Goal: Navigation & Orientation: Find specific page/section

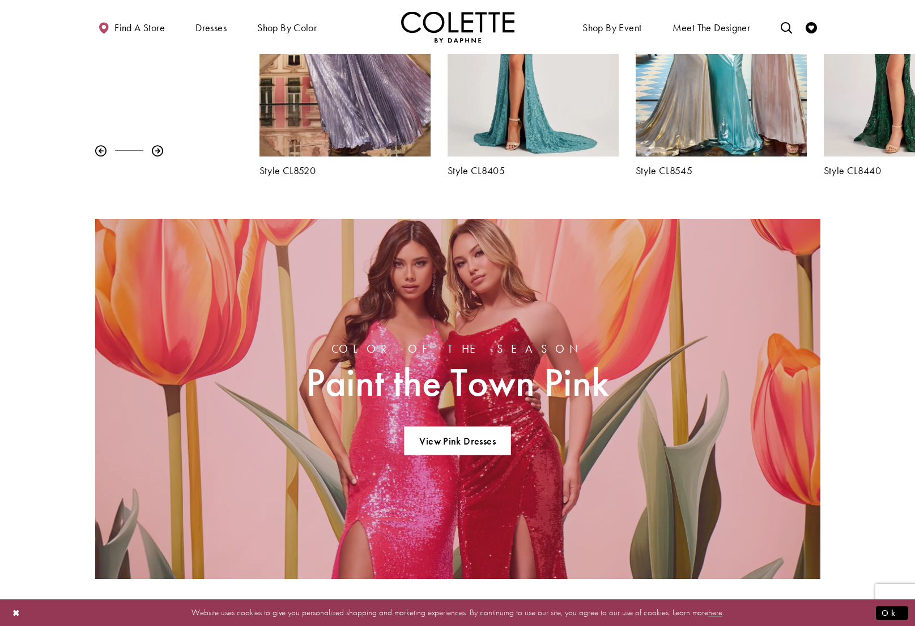
scroll to position [661, 0]
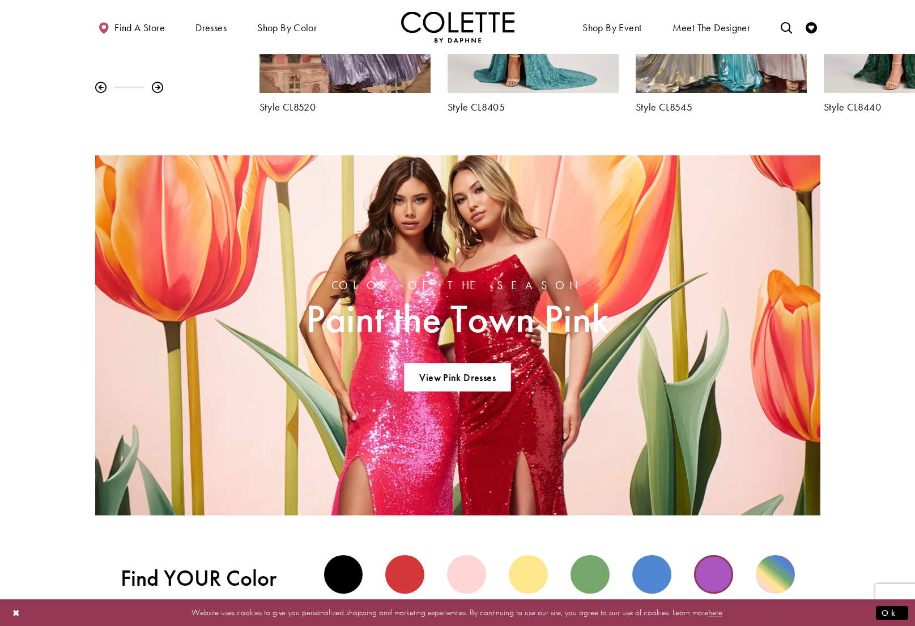
click at [717, 576] on div "Purple view" at bounding box center [713, 574] width 39 height 39
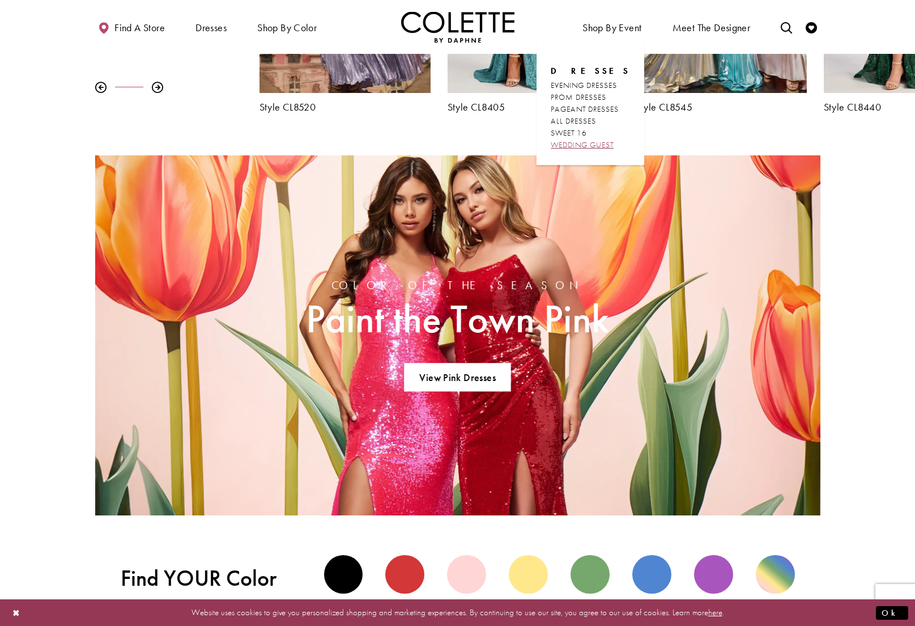
click at [576, 146] on span "WEDDING GUEST" at bounding box center [582, 144] width 63 height 10
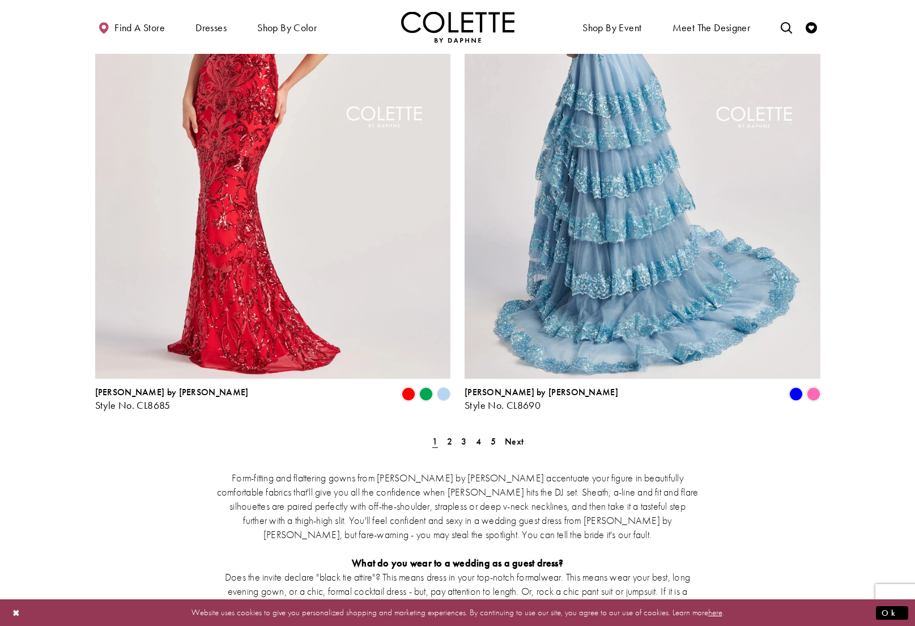
scroll to position [2074, 0]
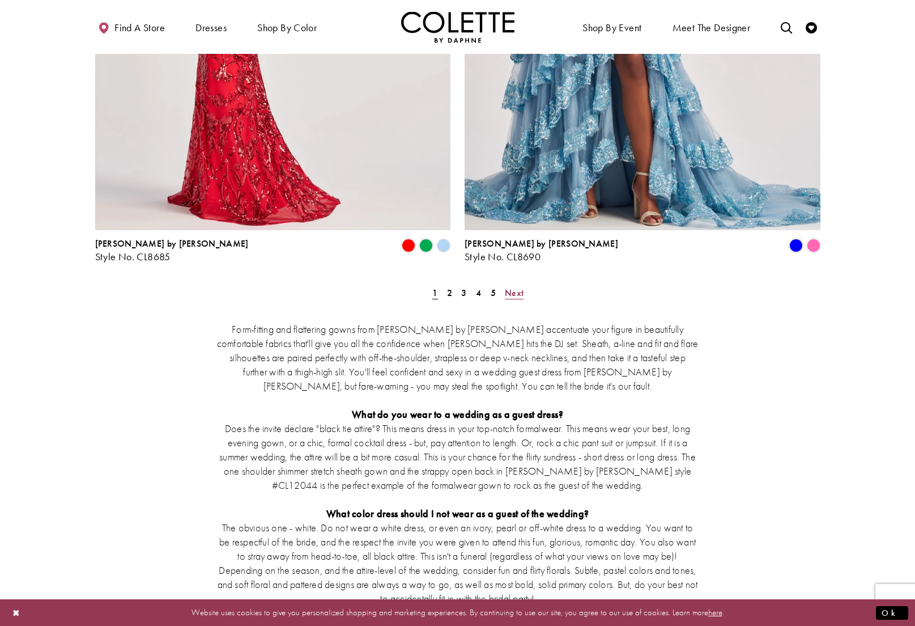
click at [512, 287] on span "Next" at bounding box center [514, 293] width 19 height 12
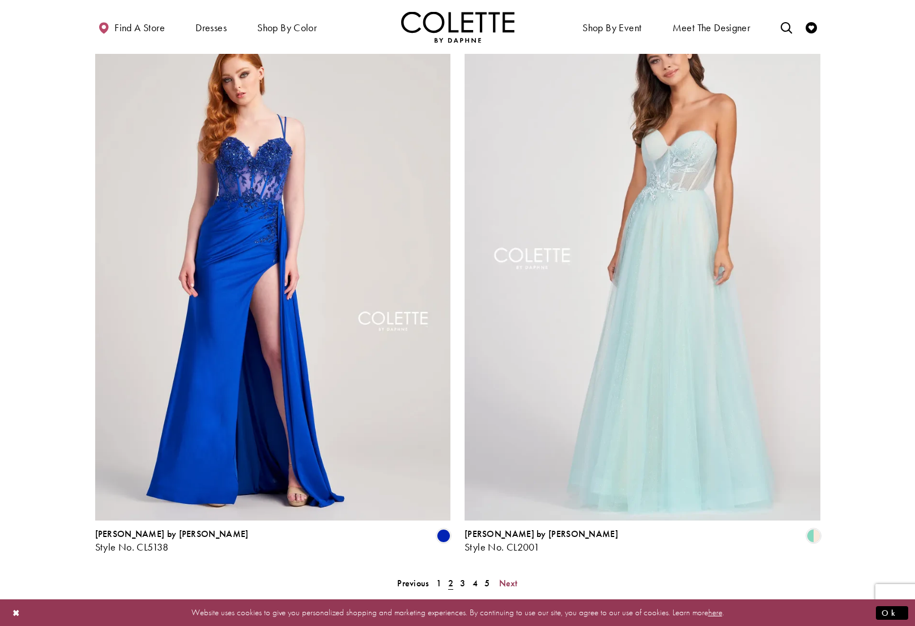
scroll to position [1786, 0]
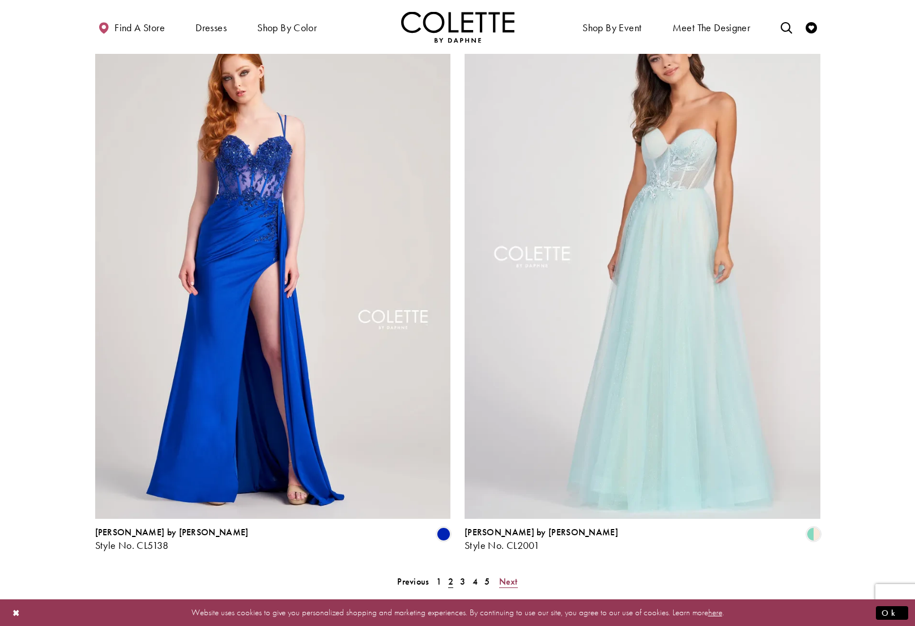
click at [507, 575] on span "Next" at bounding box center [508, 581] width 19 height 12
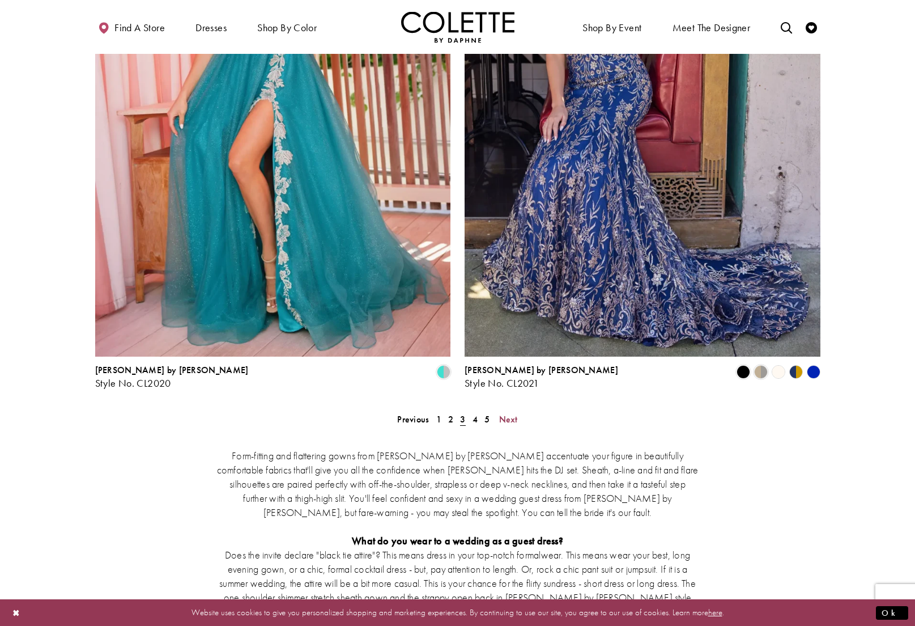
scroll to position [1949, 0]
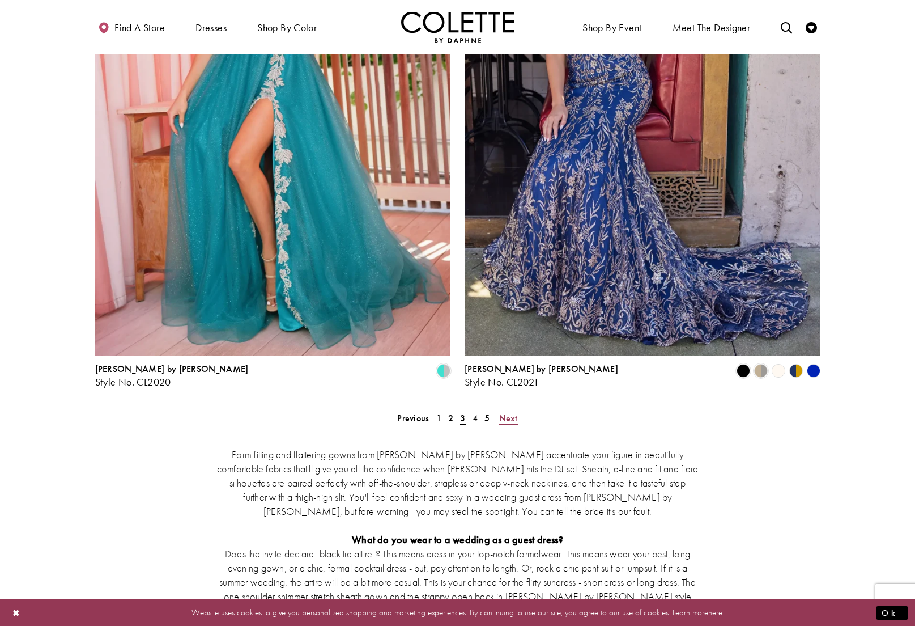
click at [503, 412] on span "Next" at bounding box center [508, 418] width 19 height 12
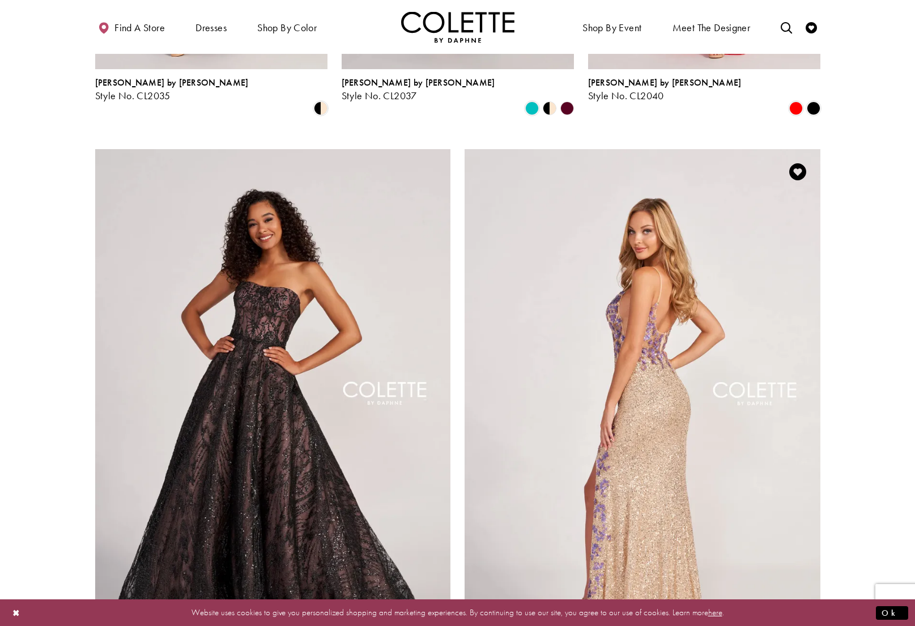
scroll to position [1864, 0]
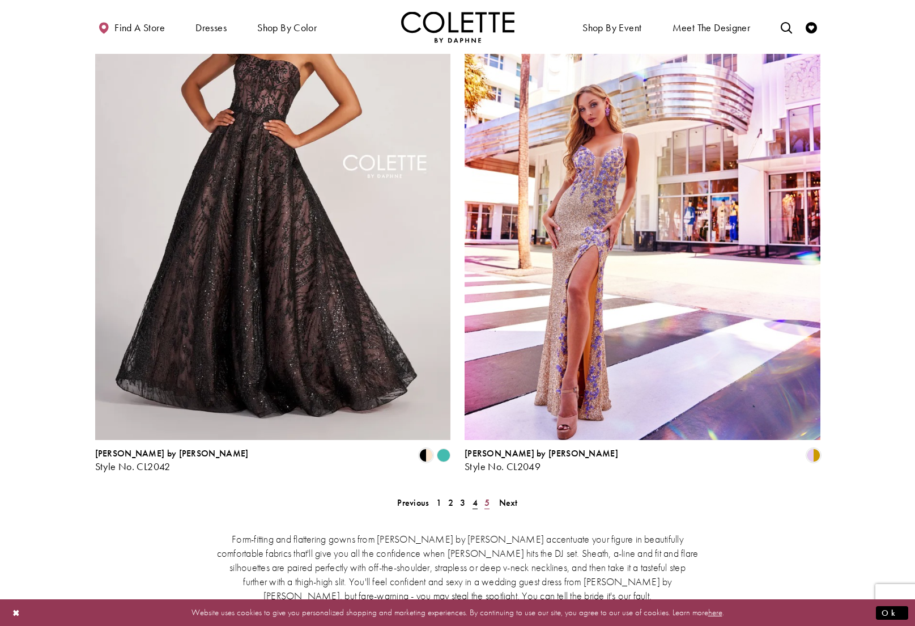
click at [487, 497] on span "5" at bounding box center [487, 503] width 5 height 12
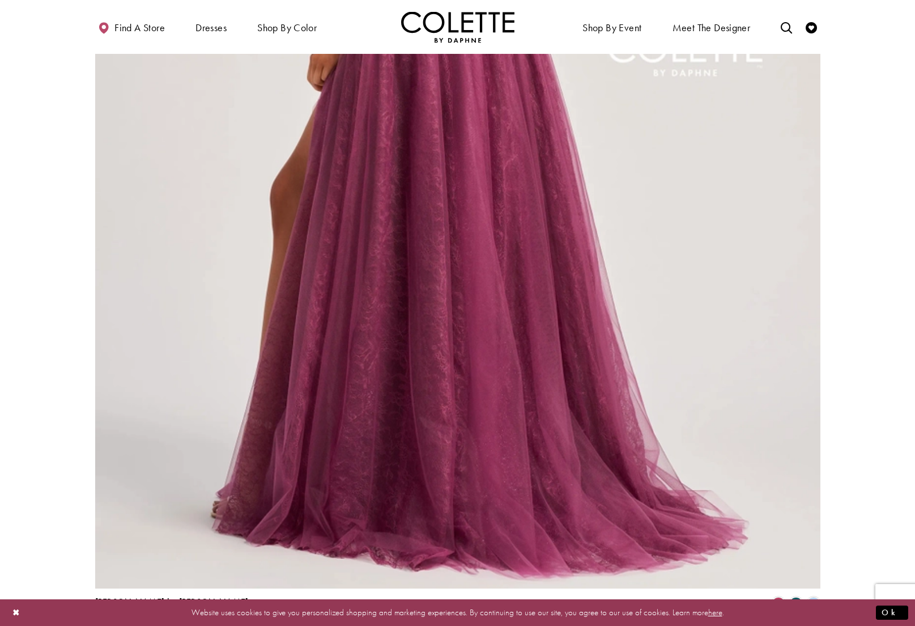
scroll to position [1319, 0]
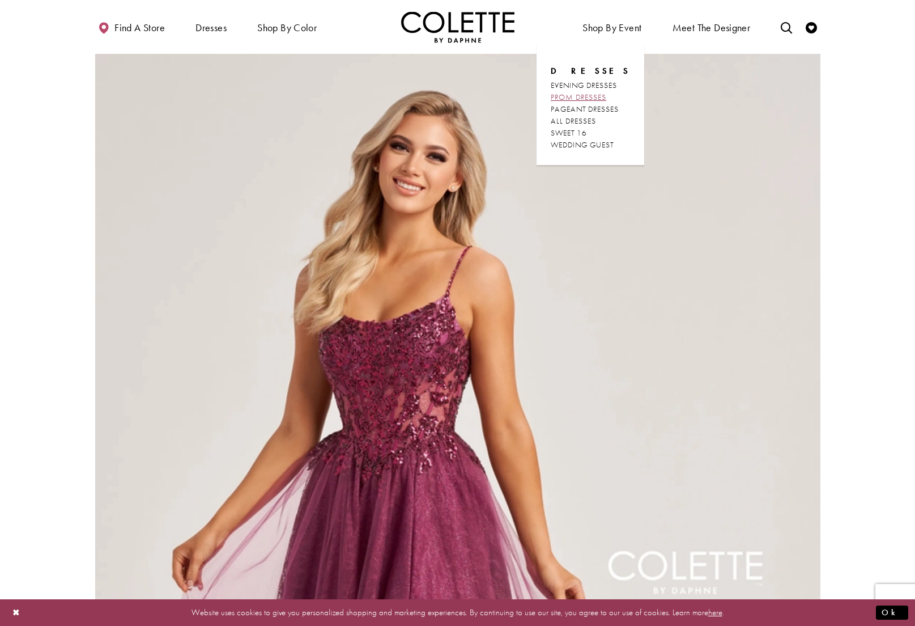
click at [580, 96] on span "PROM DRESSES" at bounding box center [579, 97] width 56 height 10
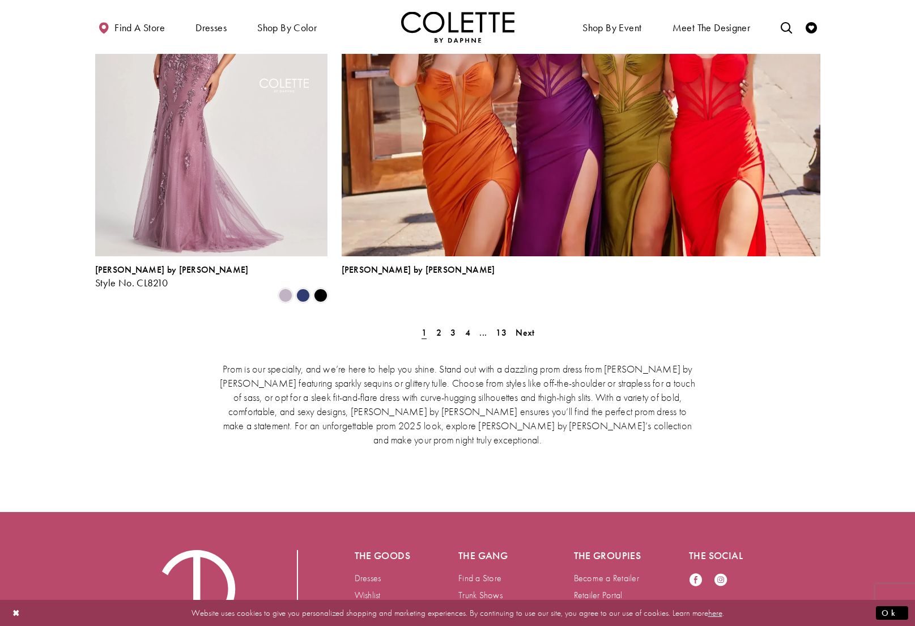
scroll to position [2542, 0]
